Goal: Task Accomplishment & Management: Use online tool/utility

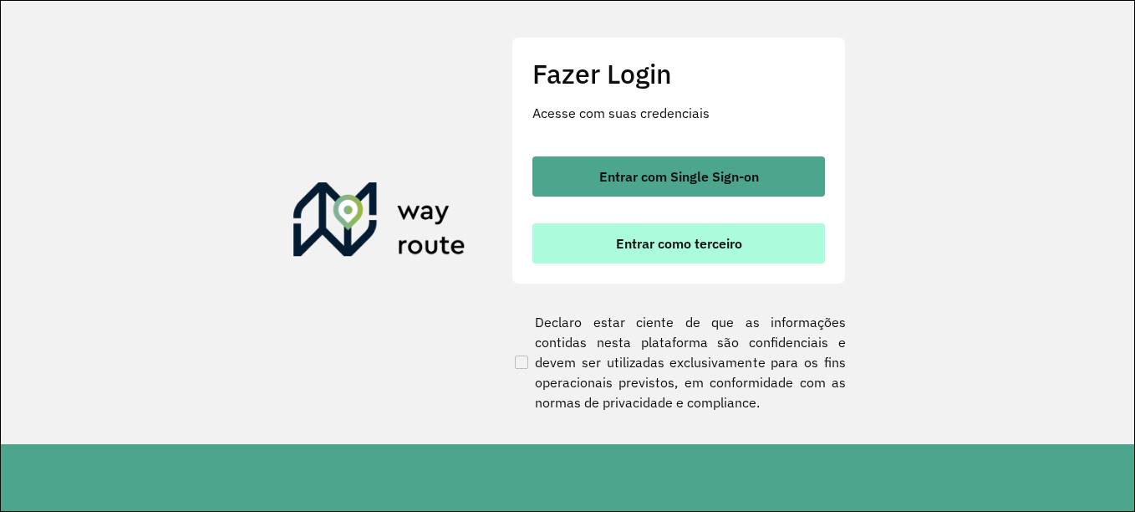
click at [674, 242] on span "Entrar como terceiro" at bounding box center [679, 243] width 126 height 13
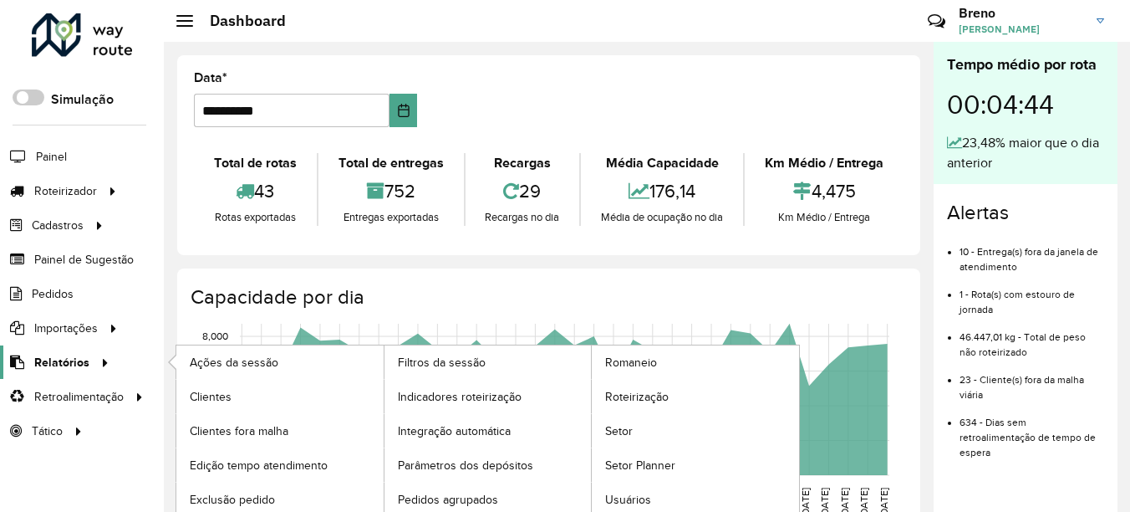
click at [54, 365] on span "Relatórios" at bounding box center [61, 363] width 55 height 18
click at [487, 388] on span "Indicadores roteirização" at bounding box center [463, 397] width 130 height 18
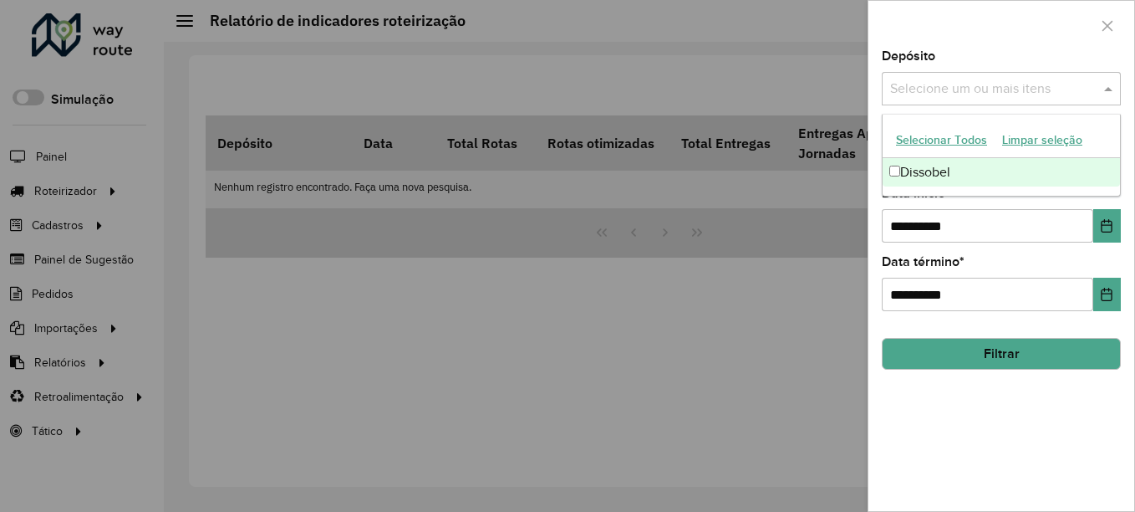
click at [939, 100] on div "Selecione um ou mais itens" at bounding box center [1001, 88] width 239 height 33
click at [931, 181] on div "Dissobel" at bounding box center [1001, 172] width 237 height 28
click at [1107, 92] on span at bounding box center [1110, 89] width 21 height 20
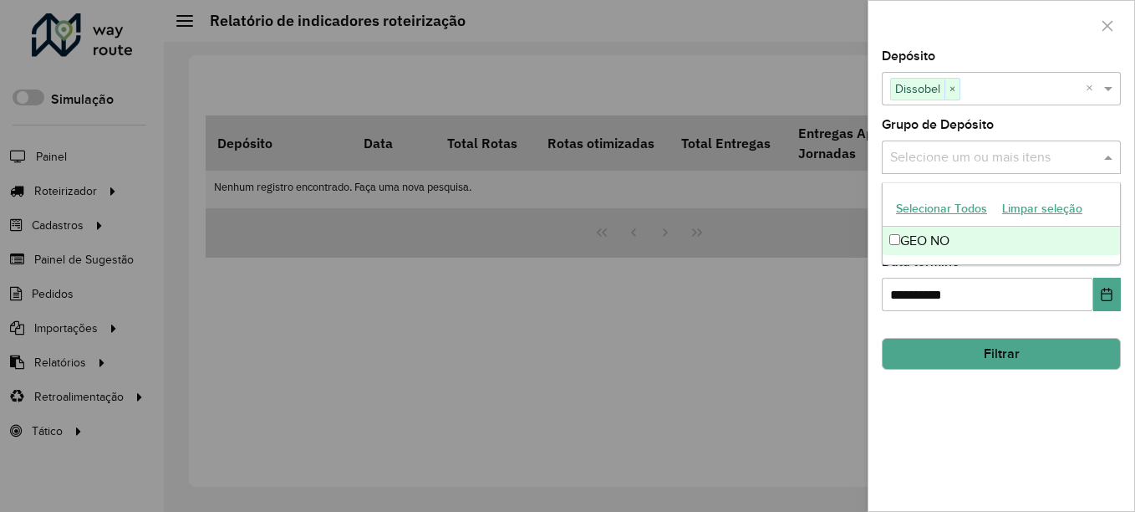
click at [1104, 154] on span at bounding box center [1110, 157] width 21 height 20
click at [1084, 237] on div "GEO NO" at bounding box center [1001, 241] width 237 height 28
click at [1119, 151] on span at bounding box center [1110, 157] width 21 height 20
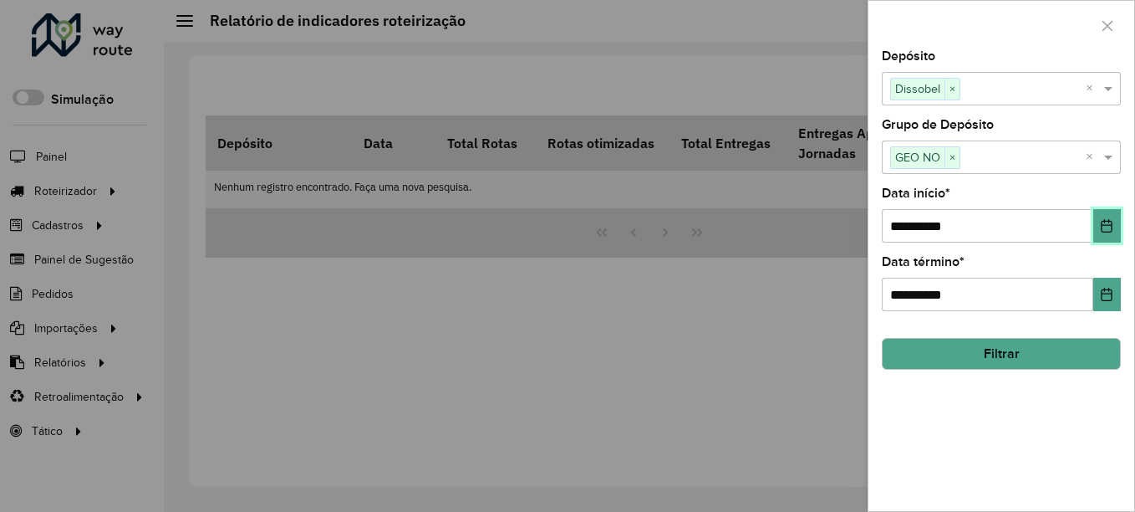
click at [1104, 222] on icon "Choose Date" at bounding box center [1106, 225] width 13 height 13
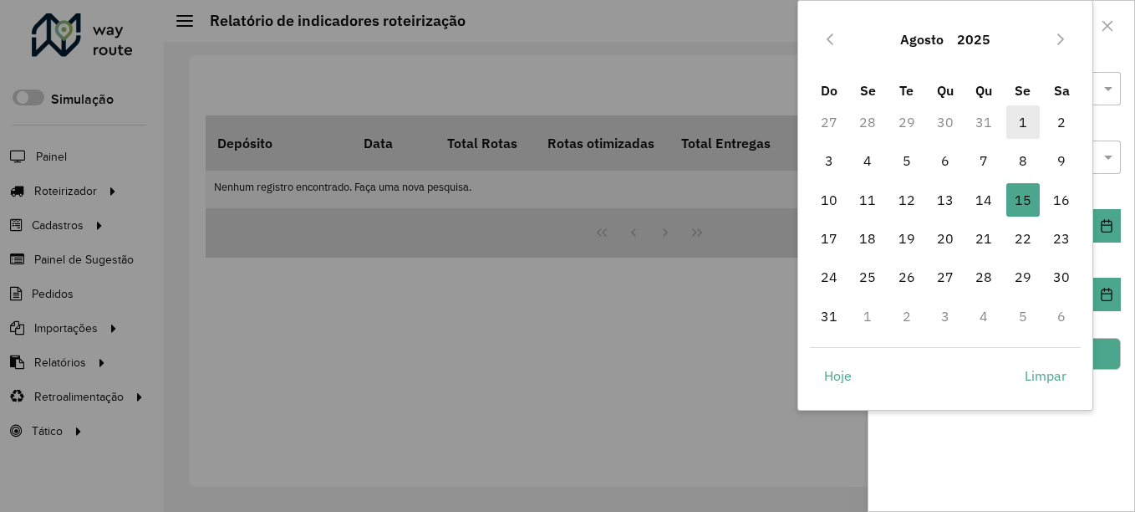
click at [1025, 130] on span "1" at bounding box center [1023, 121] width 33 height 33
type input "**********"
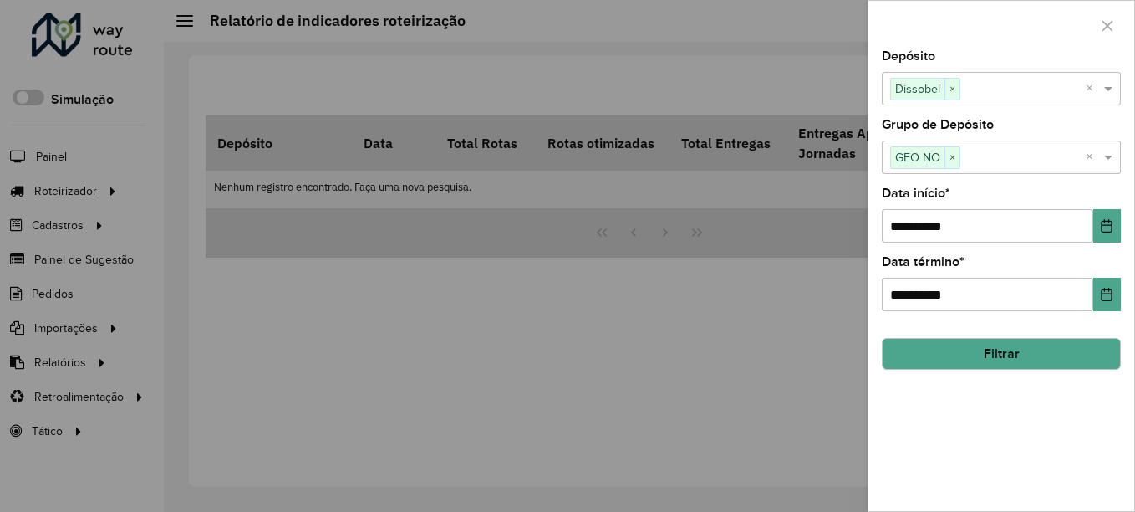
click at [1019, 355] on button "Filtrar" at bounding box center [1001, 354] width 239 height 32
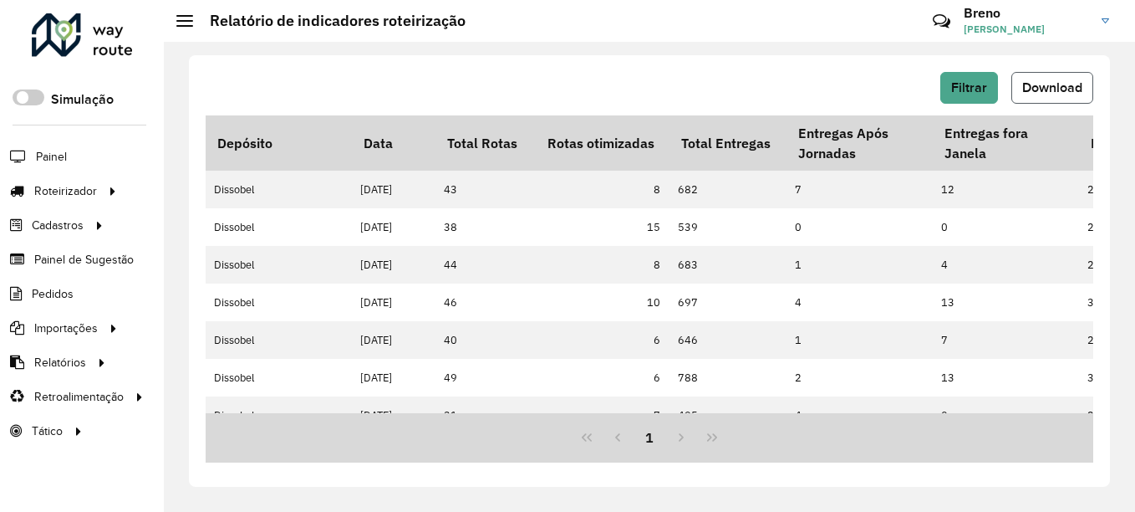
click at [1048, 89] on span "Download" at bounding box center [1052, 87] width 60 height 14
